Goal: Navigation & Orientation: Find specific page/section

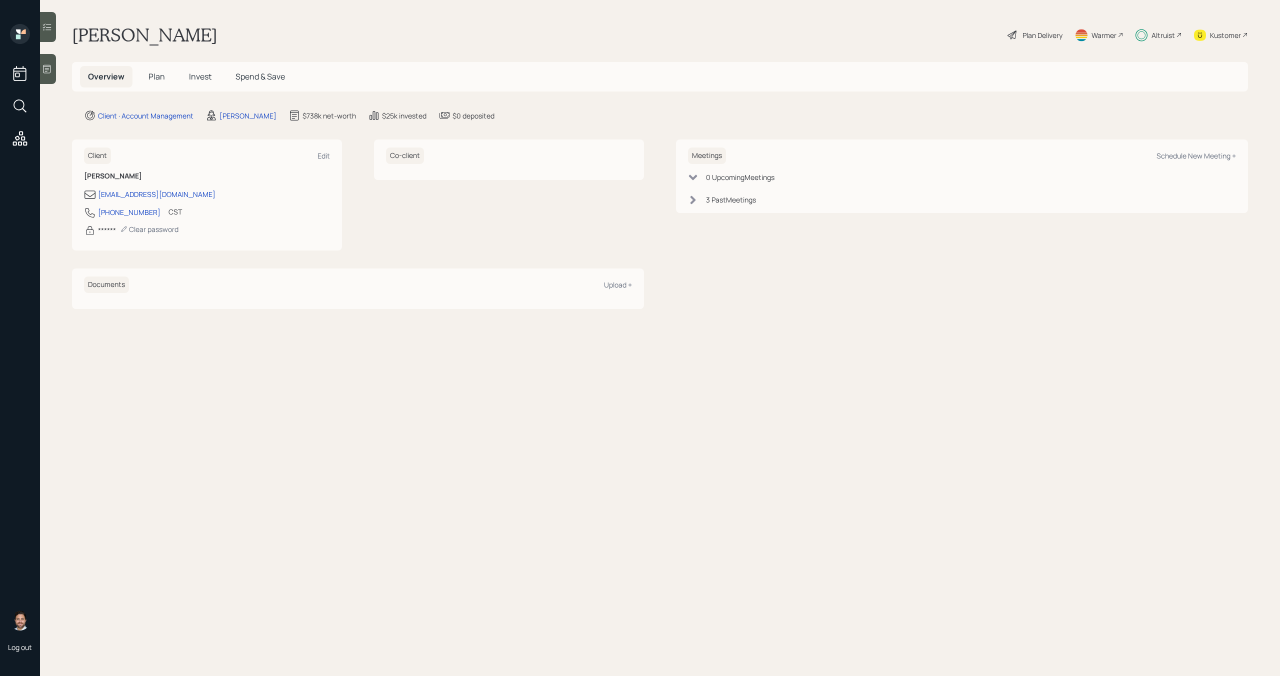
click at [1157, 33] on div "Altruist" at bounding box center [1164, 35] width 24 height 11
click at [1164, 33] on div "Altruist" at bounding box center [1164, 35] width 24 height 11
